Goal: Task Accomplishment & Management: Use online tool/utility

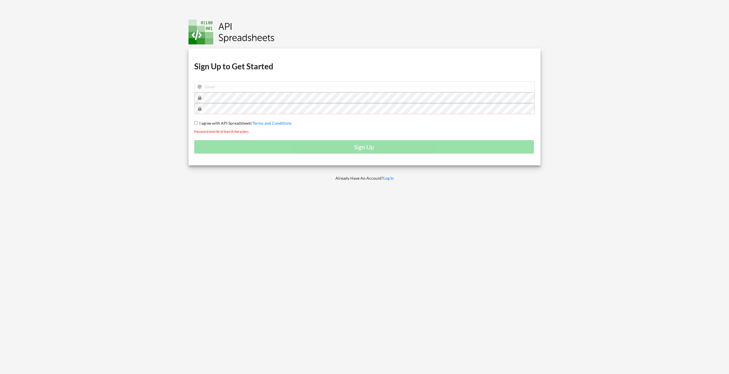
click at [197, 124] on input "I agree with API Spreadsheets' Terms and Conditions" at bounding box center [196, 123] width 4 height 4
checkbox input "true"
click at [223, 90] on input "email" at bounding box center [364, 86] width 341 height 11
type input "[PERSON_NAME][EMAIL_ADDRESS][PERSON_NAME][DOMAIN_NAME]"
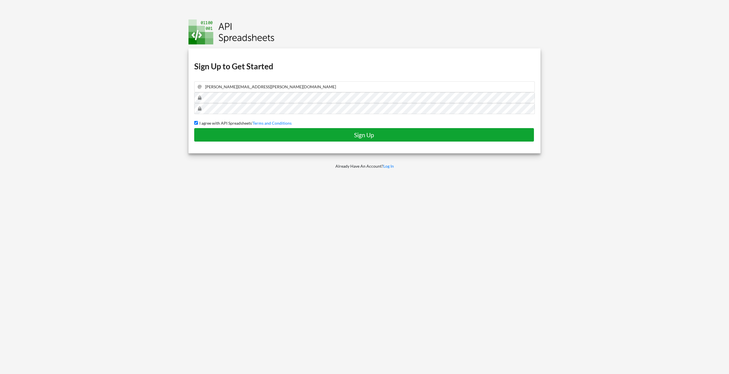
click at [372, 134] on h4 "Sign Up" at bounding box center [364, 134] width 328 height 7
checkbox input "false"
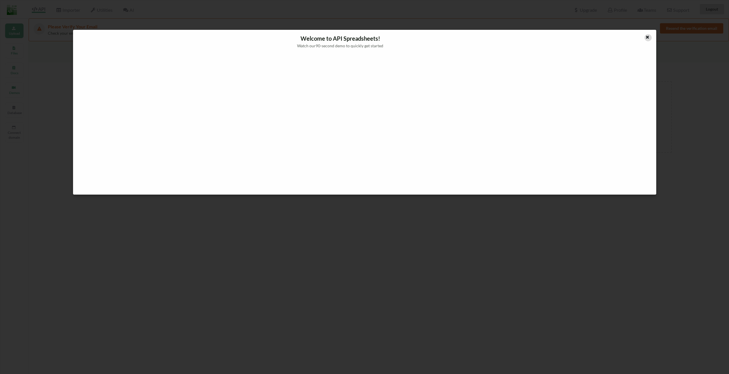
click at [647, 37] on icon at bounding box center [647, 36] width 5 height 4
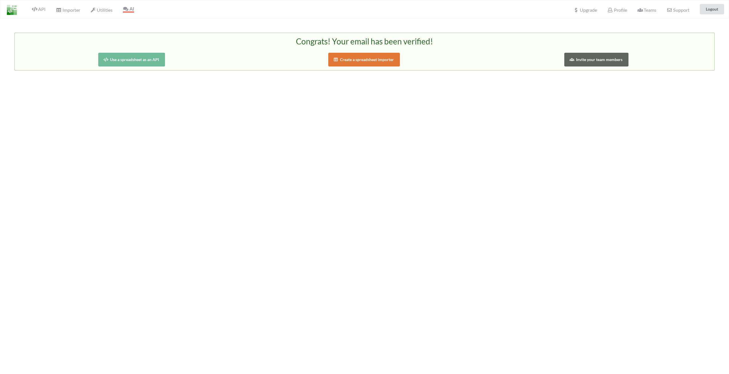
click at [158, 60] on button "Use a spreadsheet as an API" at bounding box center [131, 60] width 67 height 14
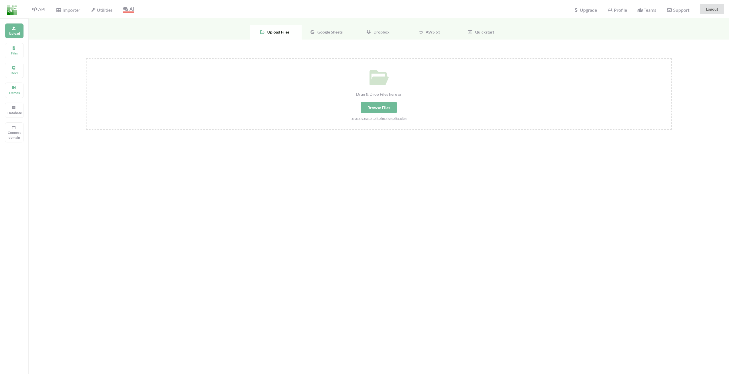
click at [331, 31] on span "Google Sheets" at bounding box center [329, 32] width 28 height 5
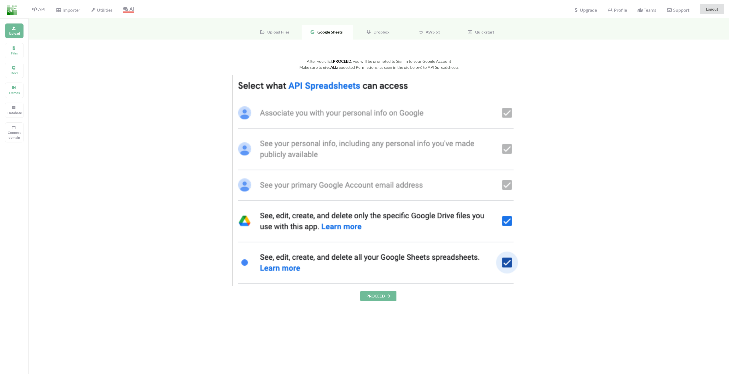
click at [510, 187] on img at bounding box center [378, 180] width 293 height 211
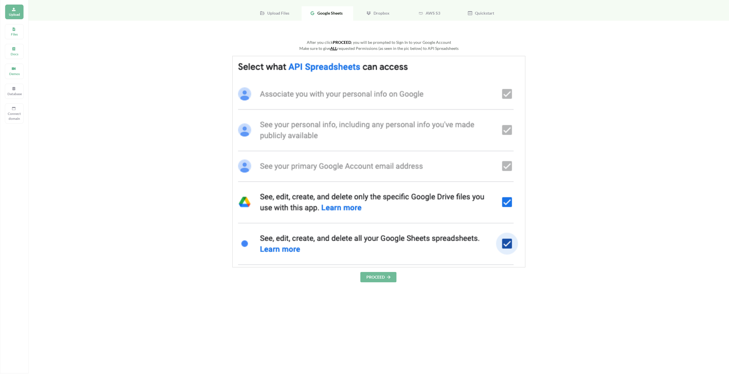
scroll to position [29, 0]
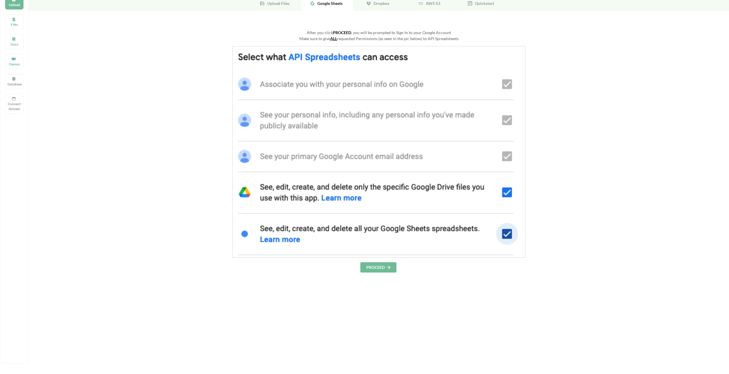
click at [510, 233] on img at bounding box center [378, 151] width 293 height 211
click at [510, 196] on img at bounding box center [378, 151] width 293 height 211
click at [387, 268] on button "PROCEED" at bounding box center [379, 267] width 36 height 10
click at [378, 267] on button "PROCEED" at bounding box center [379, 267] width 36 height 10
click at [331, 1] on span "Google Sheets" at bounding box center [329, 3] width 28 height 5
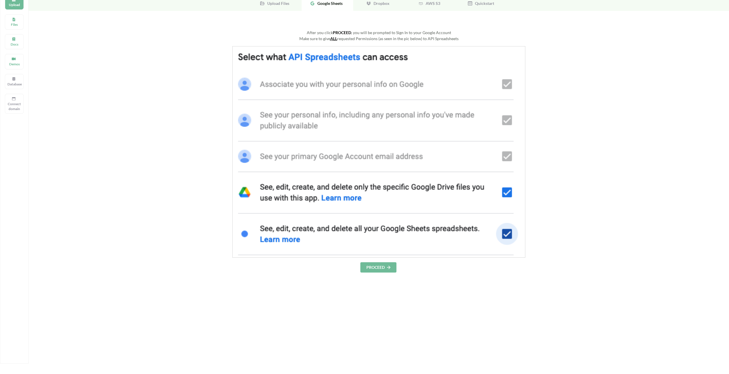
click at [332, 4] on span "Google Sheets" at bounding box center [329, 3] width 28 height 5
click at [70, 56] on div "After you click PROCEED , you will be prompted to Sign In to your Google Accoun…" at bounding box center [379, 210] width 701 height 399
click at [21, 44] on p "Docs" at bounding box center [14, 44] width 14 height 5
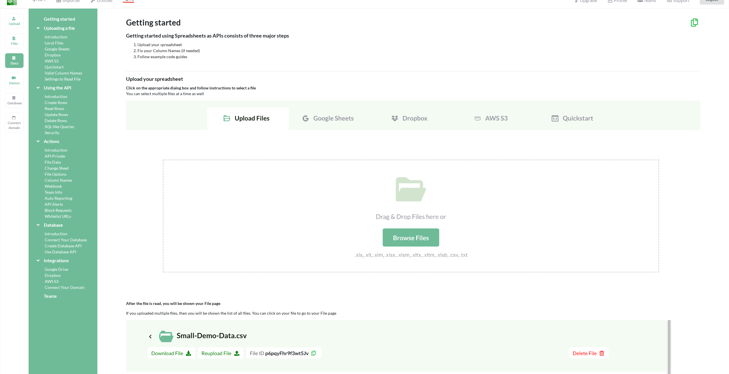
scroll to position [0, 0]
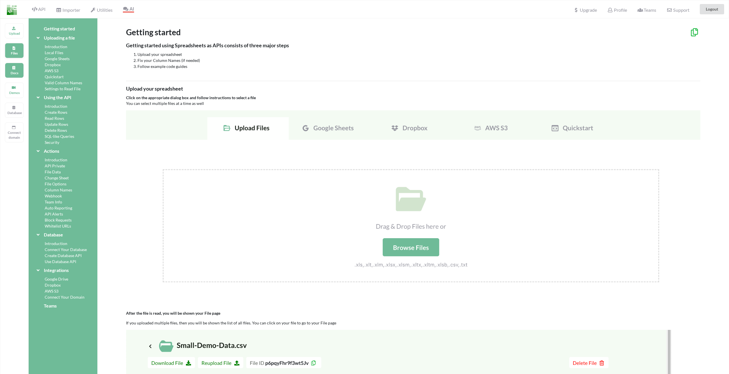
click at [12, 48] on icon at bounding box center [14, 47] width 4 height 3
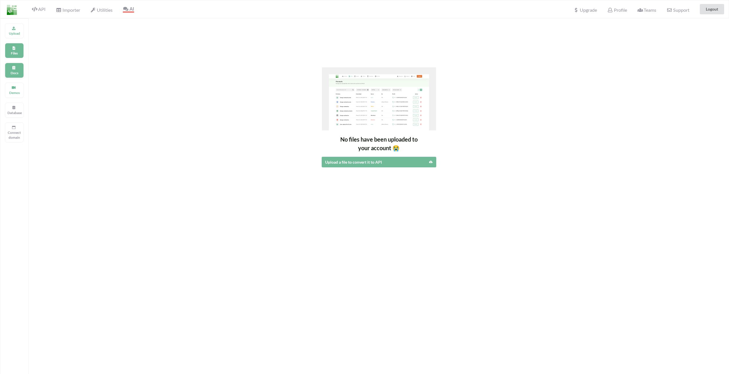
click at [20, 73] on p "Docs" at bounding box center [14, 72] width 14 height 5
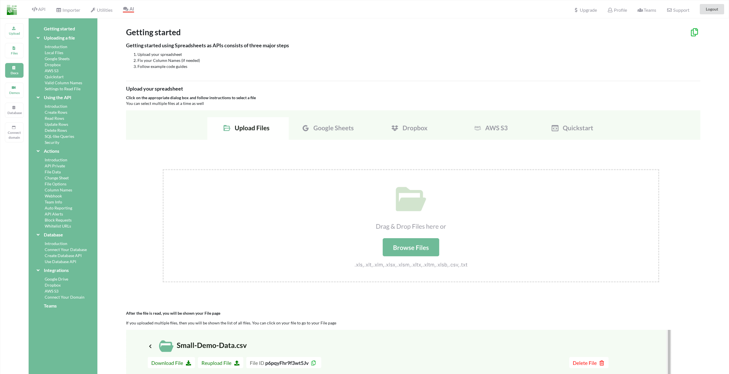
click at [346, 127] on img at bounding box center [413, 205] width 575 height 191
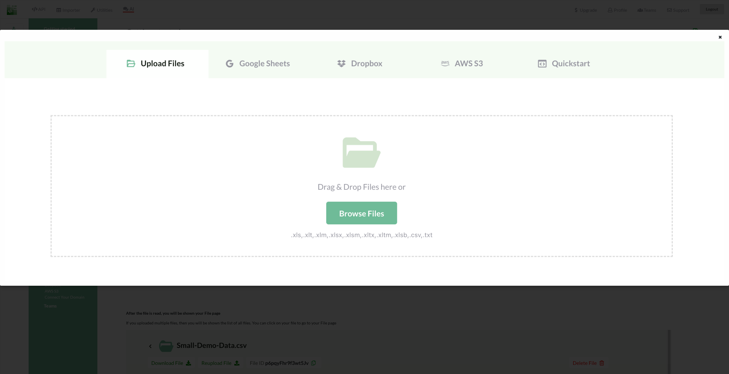
click at [276, 64] on img at bounding box center [365, 161] width 720 height 240
click at [283, 65] on img at bounding box center [365, 161] width 720 height 240
click at [154, 60] on img at bounding box center [365, 161] width 720 height 240
click at [305, 64] on img at bounding box center [365, 161] width 720 height 240
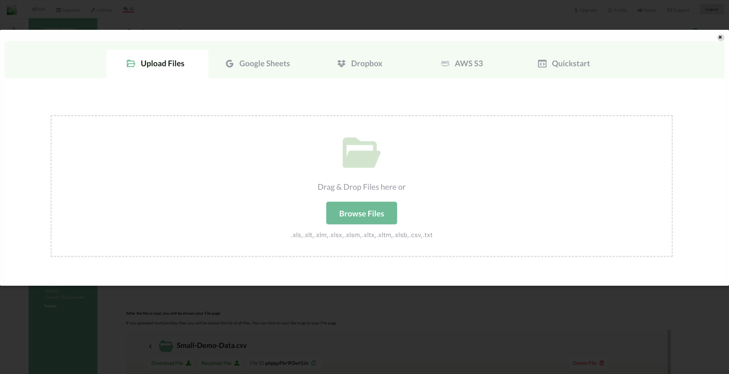
click at [720, 38] on icon at bounding box center [720, 36] width 5 height 4
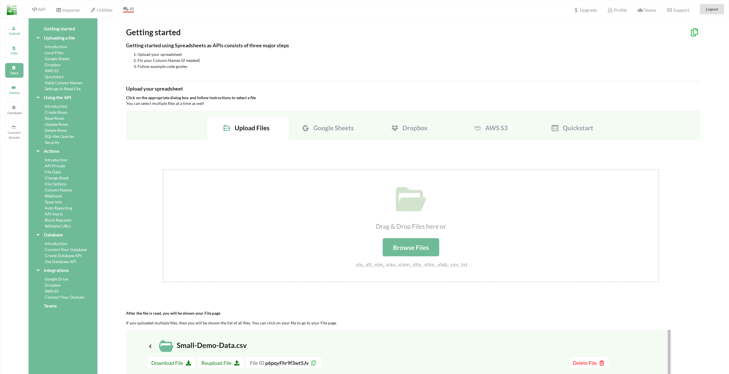
click at [327, 131] on img at bounding box center [413, 205] width 575 height 191
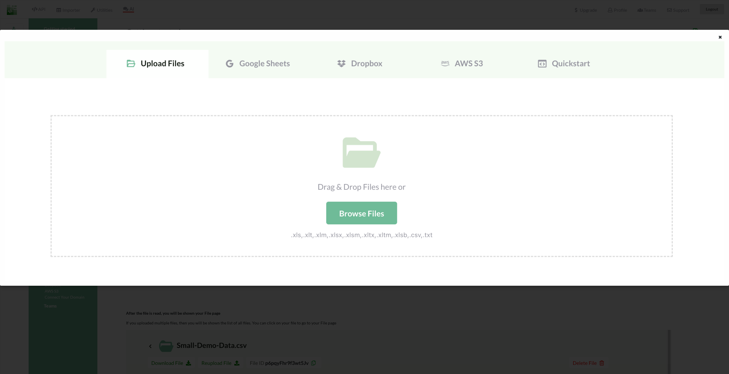
click at [260, 63] on img at bounding box center [365, 161] width 720 height 240
drag, startPoint x: 260, startPoint y: 63, endPoint x: 700, endPoint y: 63, distance: 439.3
click at [261, 63] on img at bounding box center [365, 161] width 720 height 240
click at [722, 37] on icon at bounding box center [720, 36] width 5 height 4
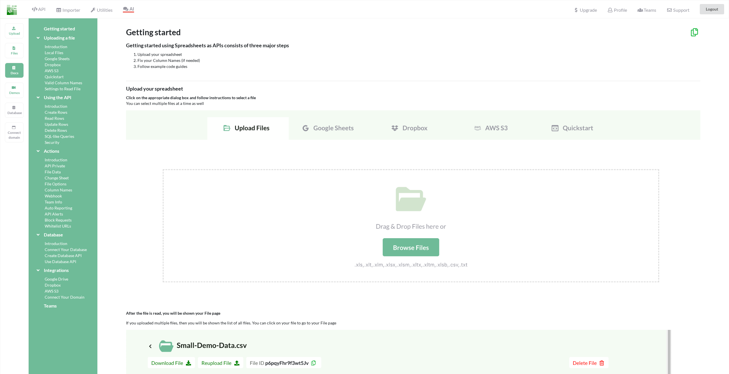
click at [338, 130] on img at bounding box center [413, 205] width 575 height 191
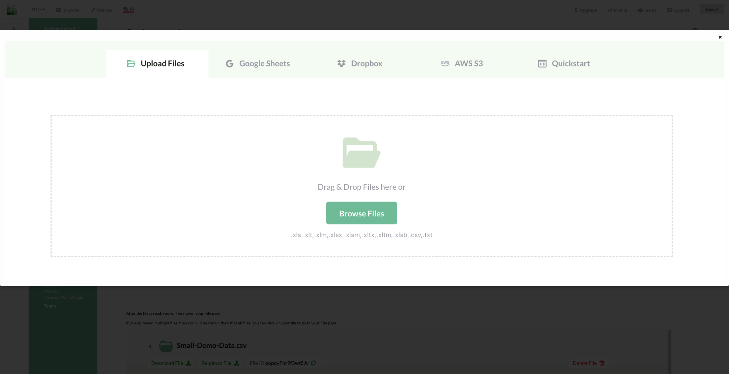
click at [645, 10] on div at bounding box center [364, 187] width 729 height 374
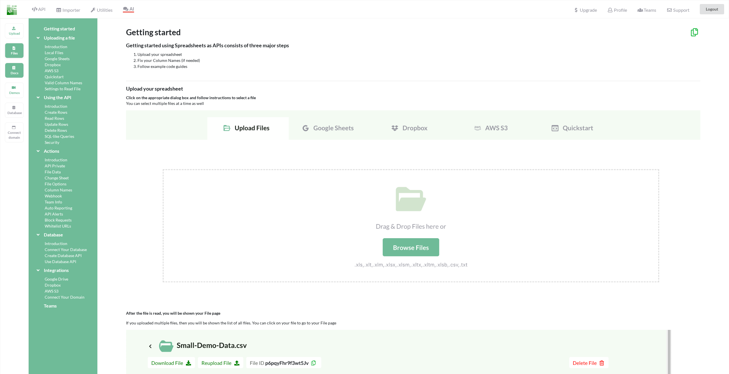
click at [15, 48] on icon at bounding box center [14, 47] width 4 height 3
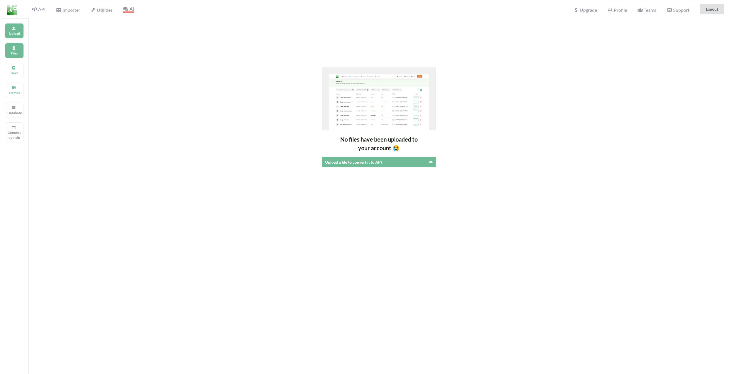
click at [14, 35] on p "Upload" at bounding box center [14, 33] width 14 height 5
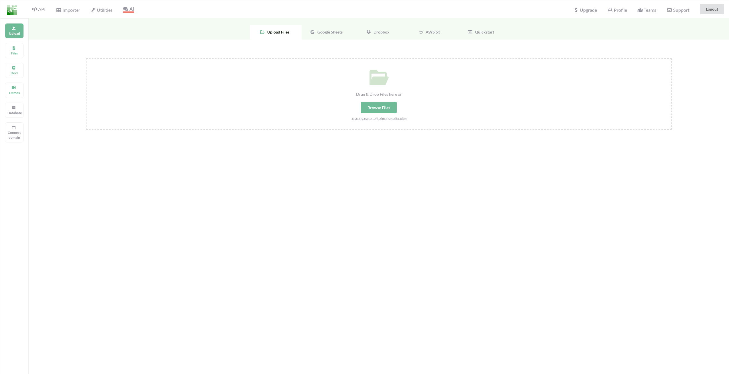
click at [328, 32] on span "Google Sheets" at bounding box center [329, 32] width 28 height 5
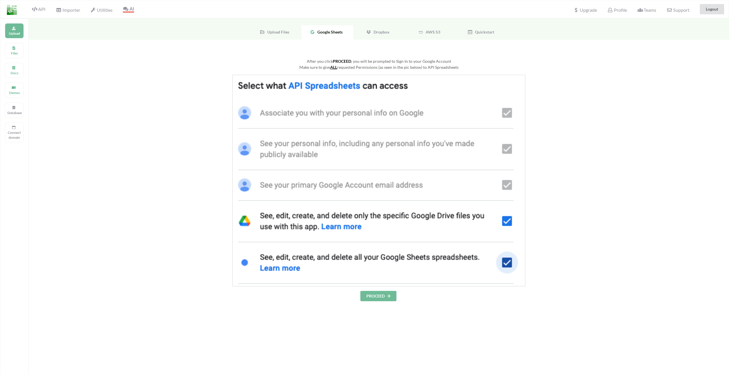
click at [508, 259] on img at bounding box center [378, 180] width 293 height 211
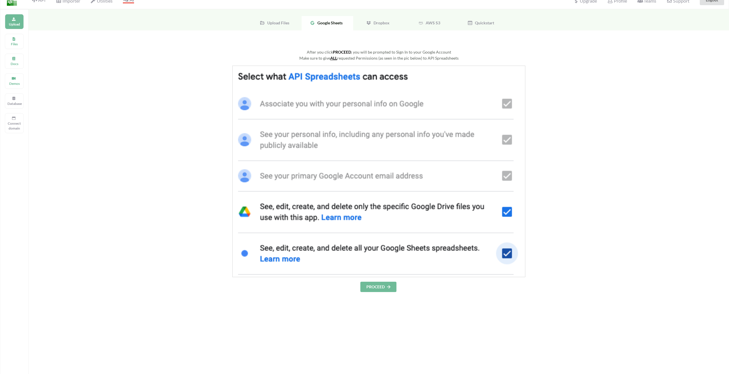
scroll to position [1, 0]
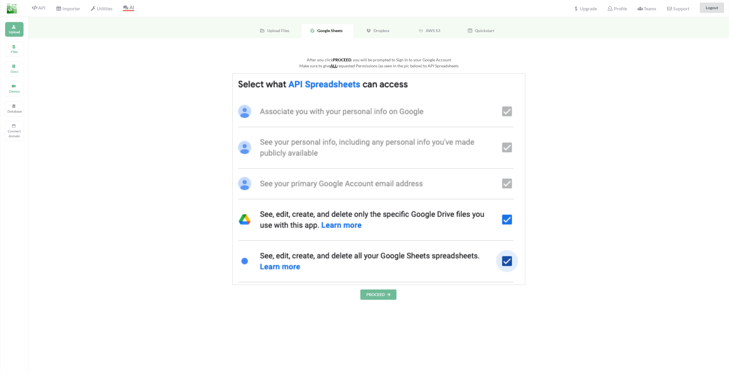
click at [381, 295] on button "PROCEED" at bounding box center [379, 294] width 36 height 10
drag, startPoint x: 12, startPoint y: 12, endPoint x: 50, endPoint y: 37, distance: 46.3
click at [50, 37] on div "Your Google Sheet could not be found OR You did not give API Spreadsheets all t…" at bounding box center [50, 21] width 92 height 35
copy div "ur Google Sheet could not be found OR You did not give API Spreadsheets all the…"
drag, startPoint x: 89, startPoint y: 9, endPoint x: 92, endPoint y: 19, distance: 11.1
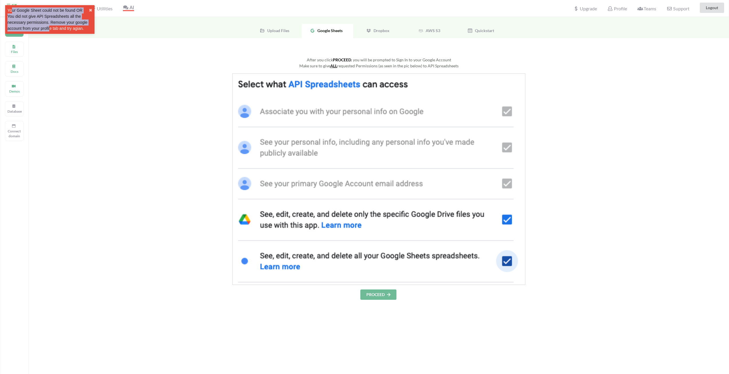
click at [89, 9] on div "Your Google Sheet could not be found OR You did not give API Spreadsheets all t…" at bounding box center [47, 19] width 81 height 24
click at [43, 5] on span "API" at bounding box center [39, 8] width 14 height 7
click at [66, 7] on span "Importer" at bounding box center [68, 9] width 24 height 7
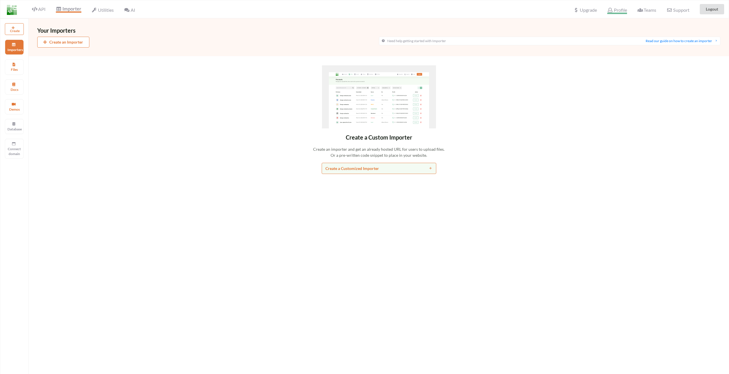
click at [617, 11] on span "Profile" at bounding box center [617, 10] width 19 height 7
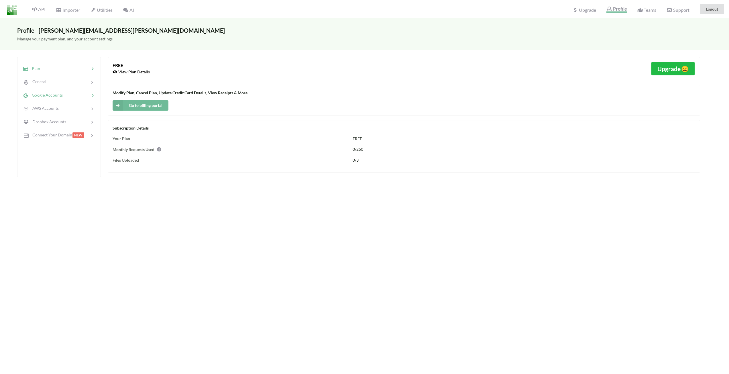
click at [51, 95] on span "Google Accounts" at bounding box center [45, 95] width 34 height 5
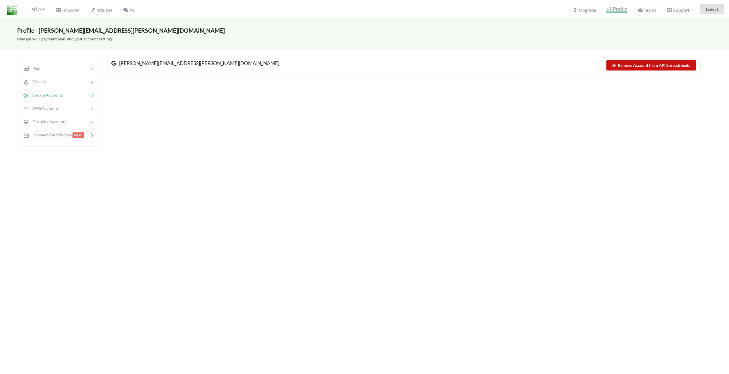
drag, startPoint x: 655, startPoint y: 66, endPoint x: 650, endPoint y: 66, distance: 4.3
click at [655, 66] on button "Remove Account from API Spreadsheets" at bounding box center [652, 65] width 90 height 10
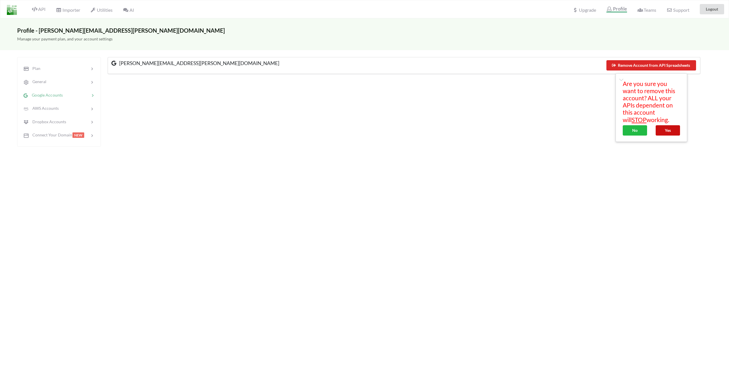
click at [669, 131] on button "Yes" at bounding box center [668, 130] width 24 height 10
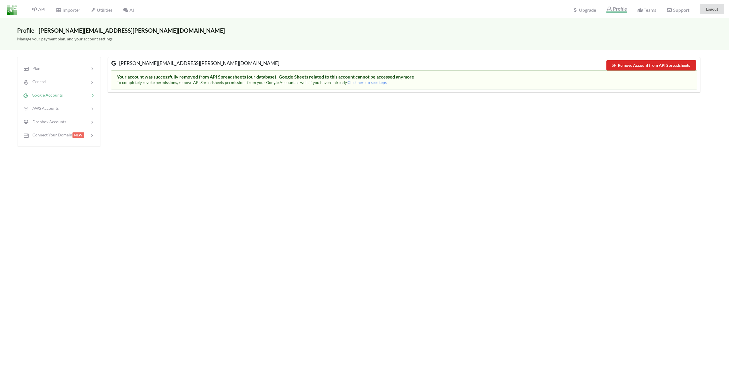
click at [363, 163] on div "Profile - antonio@lumia-ristorante.de Manage your payment plan, and your accoun…" at bounding box center [364, 205] width 729 height 374
click at [51, 95] on span "Google Accounts" at bounding box center [45, 95] width 34 height 5
click at [9, 9] on img at bounding box center [12, 10] width 10 height 10
click at [9, 11] on img at bounding box center [12, 10] width 10 height 10
click at [8, 9] on img at bounding box center [12, 10] width 10 height 10
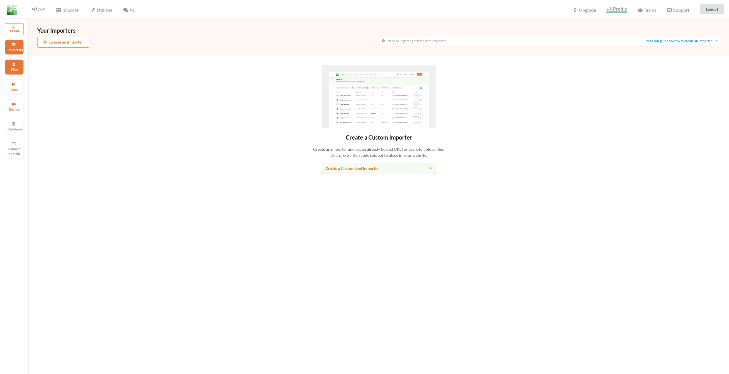
click at [18, 69] on p "Files" at bounding box center [14, 69] width 14 height 5
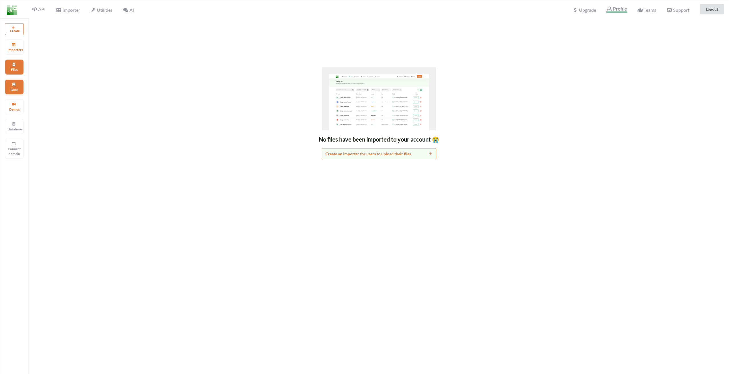
click at [11, 90] on p "Docs" at bounding box center [14, 89] width 14 height 5
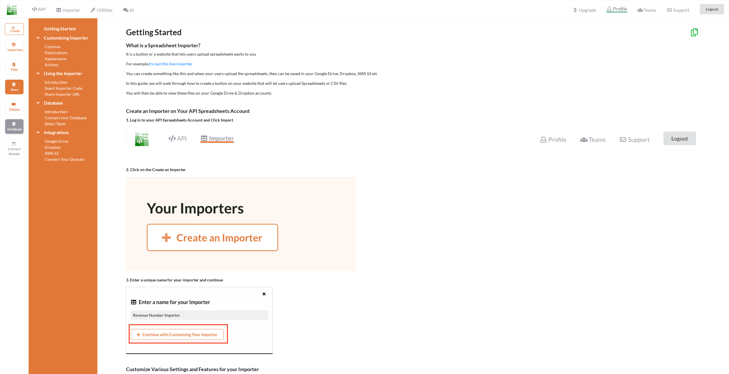
click at [16, 128] on p "Database" at bounding box center [14, 129] width 14 height 5
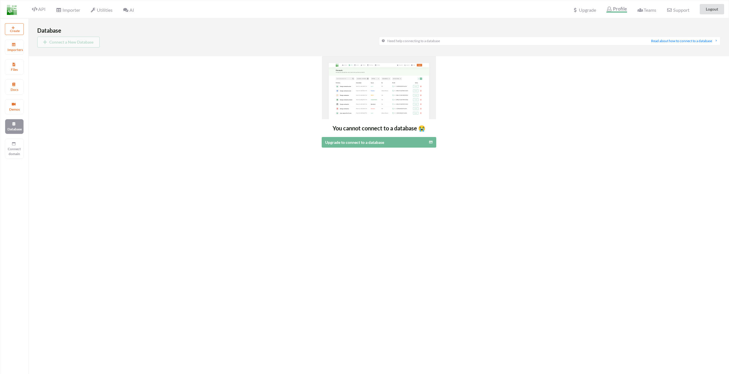
click at [8, 11] on img at bounding box center [12, 10] width 10 height 10
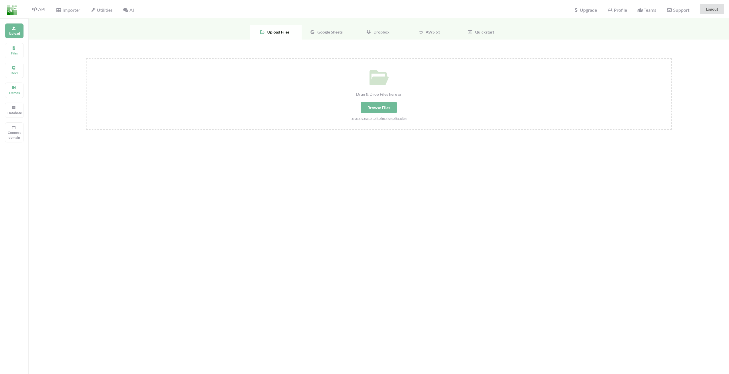
click at [335, 32] on span "Google Sheets" at bounding box center [329, 32] width 28 height 5
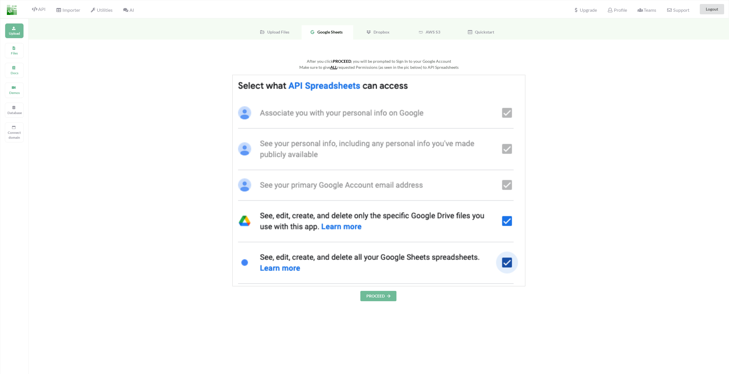
click at [376, 295] on button "PROCEED" at bounding box center [379, 296] width 36 height 10
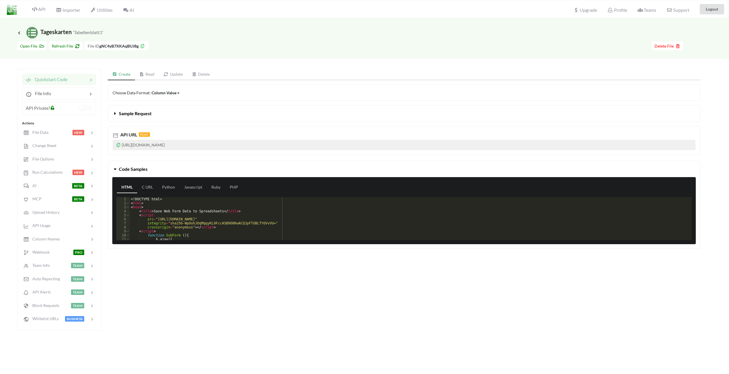
drag, startPoint x: 230, startPoint y: 145, endPoint x: 118, endPoint y: 144, distance: 111.8
click at [118, 144] on p "https://api.apispreadsheets.com/data/gNC4yB7XKAqBUJ8g/" at bounding box center [404, 145] width 583 height 10
click at [118, 144] on icon at bounding box center [118, 144] width 5 height 4
copy p "https://api.apispreadsheets.com/data/gNC4yB7XKAqBUJ8g/"
click at [149, 75] on link "Read" at bounding box center [147, 74] width 24 height 11
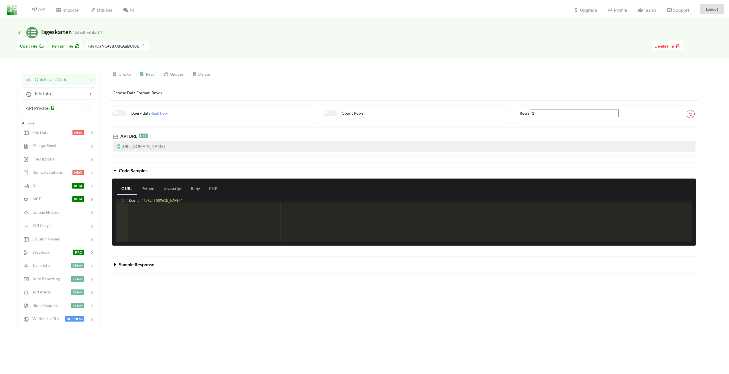
click at [122, 76] on link "Create" at bounding box center [122, 74] width 28 height 11
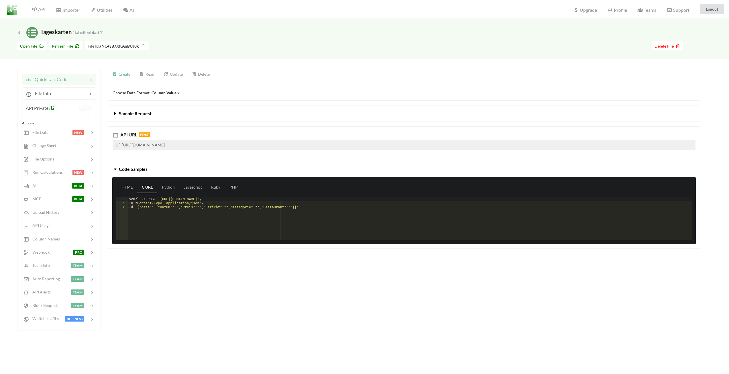
click at [140, 76] on link "Read" at bounding box center [147, 74] width 24 height 11
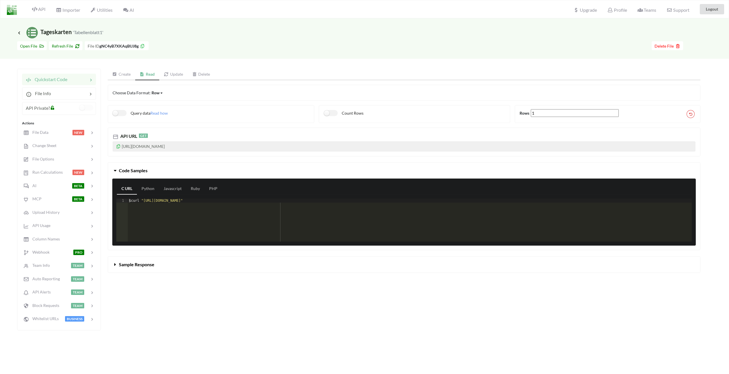
click at [125, 77] on link "Create" at bounding box center [122, 74] width 28 height 11
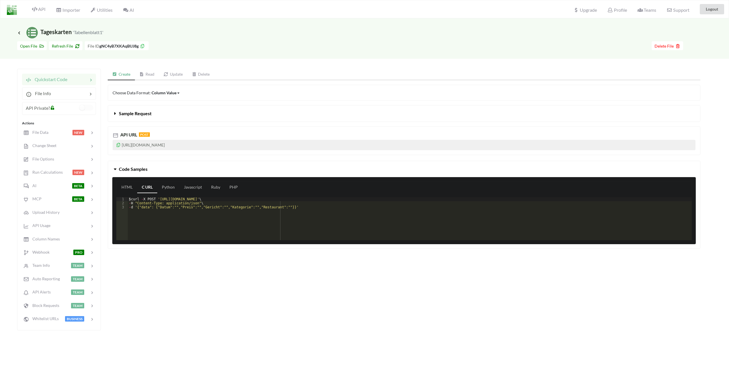
click at [151, 75] on link "Read" at bounding box center [147, 74] width 24 height 11
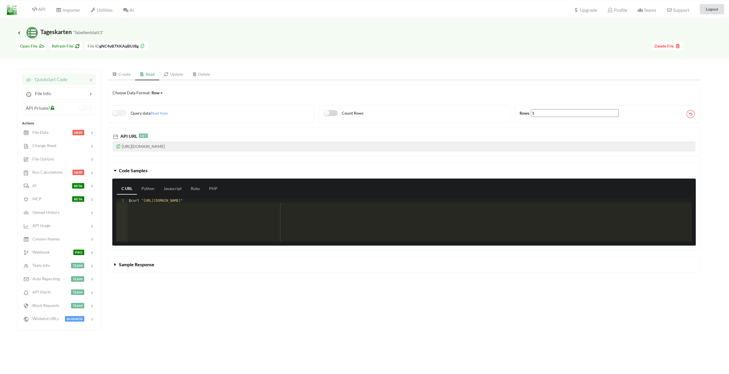
click at [328, 115] on label "Count Rows" at bounding box center [344, 113] width 40 height 6
click at [331, 113] on label "Count Rows" at bounding box center [344, 113] width 40 height 6
checkbox input "false"
click at [120, 144] on icon at bounding box center [118, 146] width 5 height 4
click at [64, 134] on div at bounding box center [60, 132] width 24 height 7
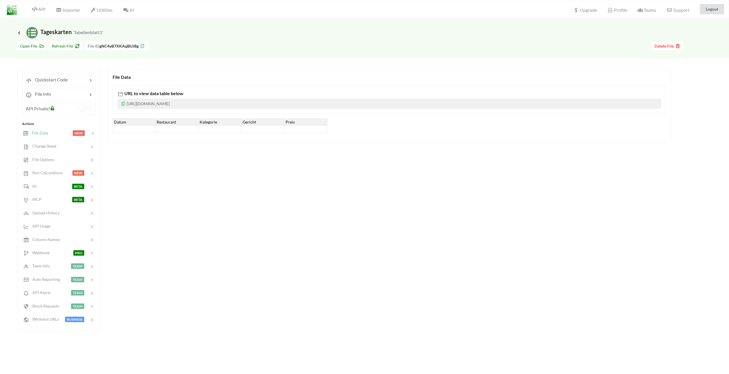
drag, startPoint x: 44, startPoint y: 136, endPoint x: 47, endPoint y: 134, distance: 3.1
click at [44, 136] on div "File Data" at bounding box center [36, 133] width 26 height 7
click at [32, 46] on span "Open File" at bounding box center [32, 46] width 24 height 5
click at [42, 136] on div "File Data" at bounding box center [36, 133] width 26 height 7
click at [41, 95] on span "File Info" at bounding box center [41, 93] width 19 height 5
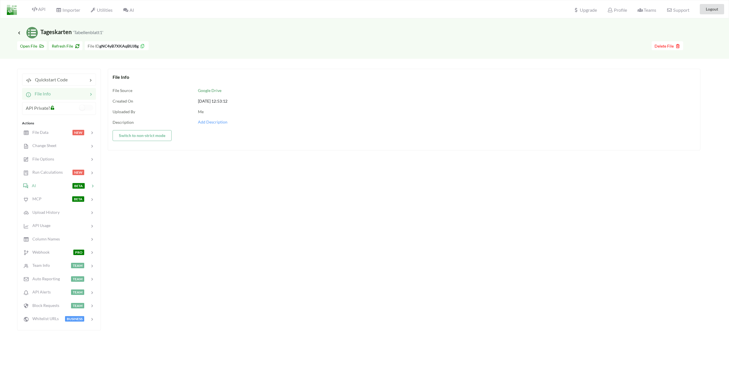
click at [38, 187] on div at bounding box center [54, 185] width 36 height 7
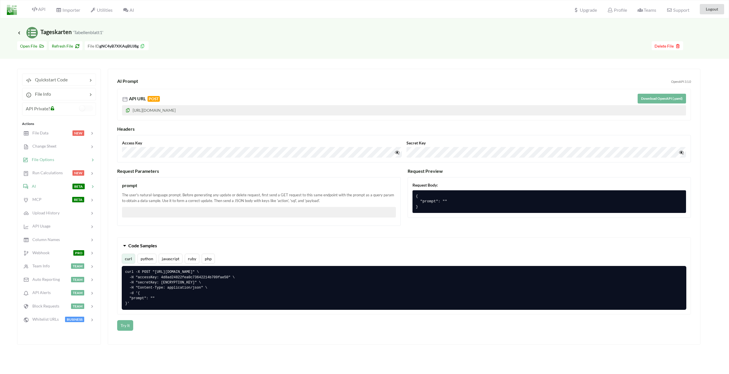
click at [46, 161] on span "File Options" at bounding box center [41, 159] width 26 height 5
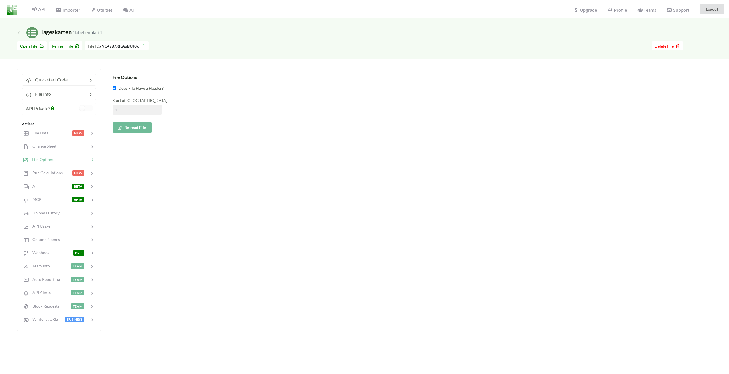
click at [124, 127] on button "Re-read File" at bounding box center [132, 127] width 39 height 10
click at [46, 109] on span "API Private?" at bounding box center [38, 108] width 24 height 5
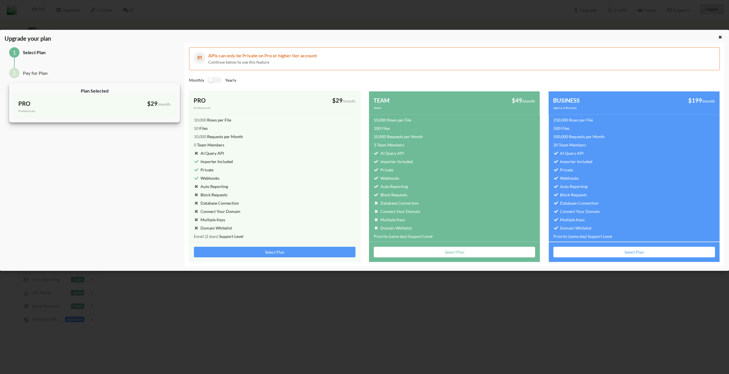
click at [162, 315] on div "Upgrade your plan 1 Select Plan 2 Pay for Plan Plan Selected PRO Professionals …" at bounding box center [364, 187] width 729 height 374
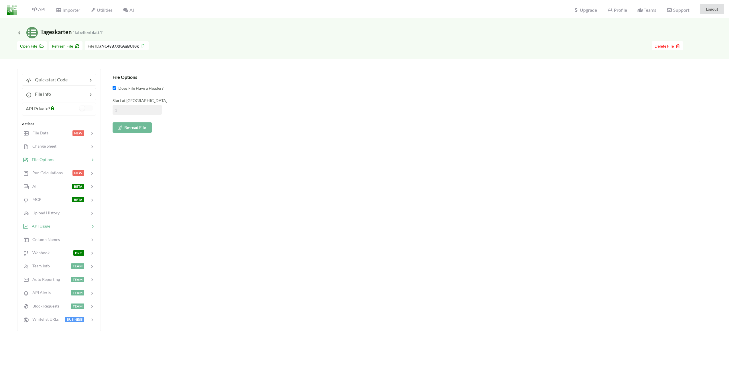
click at [42, 226] on span "API Usage" at bounding box center [39, 226] width 22 height 5
click at [54, 79] on span "Quickstart Code" at bounding box center [50, 79] width 36 height 5
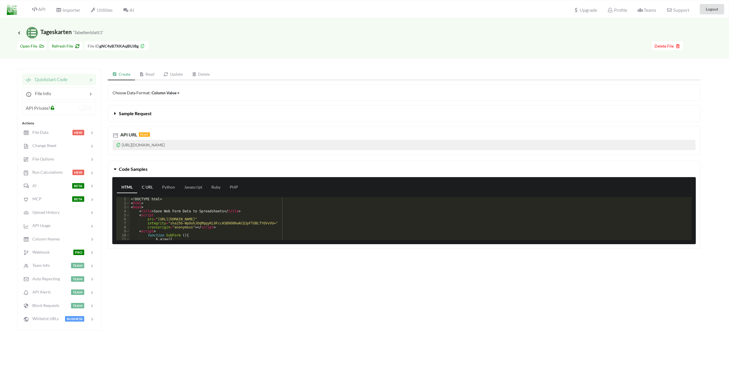
click at [147, 186] on link "C URL" at bounding box center [147, 187] width 20 height 11
click at [118, 144] on icon at bounding box center [118, 144] width 5 height 4
